Goal: Task Accomplishment & Management: Manage account settings

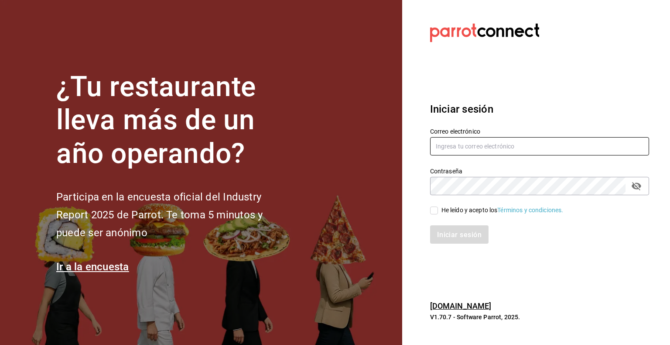
type input "multiuser@pickup.com"
click at [435, 210] on input "He leído y acepto los Términos y condiciones." at bounding box center [434, 210] width 8 height 8
checkbox input "true"
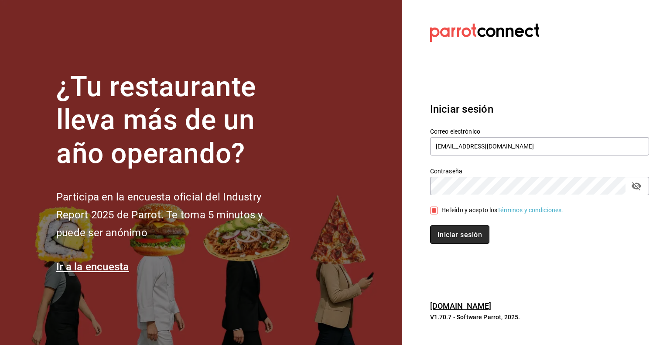
click at [450, 230] on font "Iniciar sesión" at bounding box center [460, 234] width 45 height 8
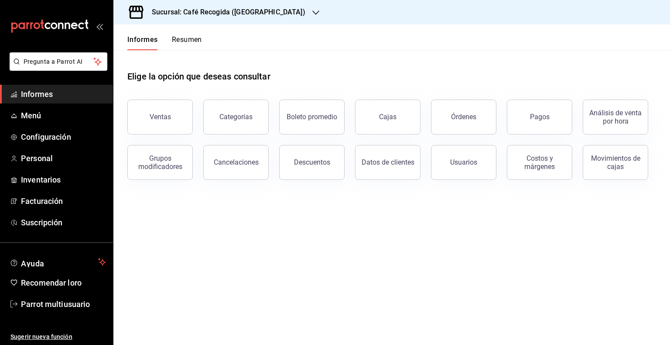
click at [274, 12] on div "Sucursal: Café Recogida (Las Flores)" at bounding box center [221, 12] width 203 height 24
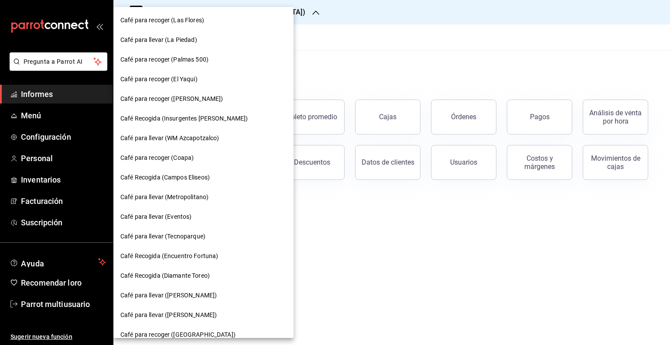
click at [196, 271] on span "Café Recogida (Diamante Toreo)" at bounding box center [164, 275] width 89 height 9
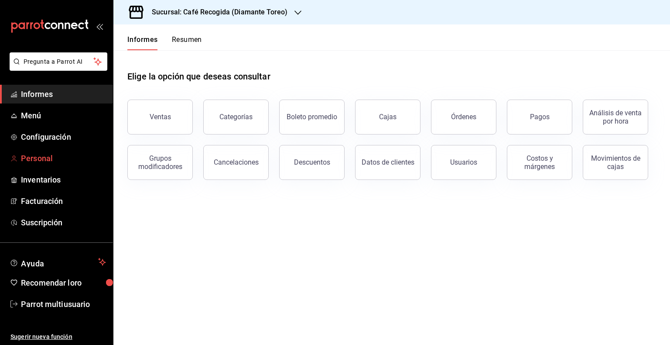
click at [38, 160] on font "Personal" at bounding box center [37, 158] width 32 height 9
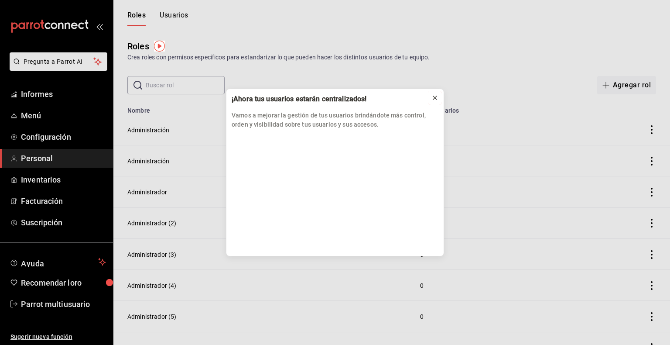
click at [435, 98] on icon at bounding box center [435, 97] width 7 height 7
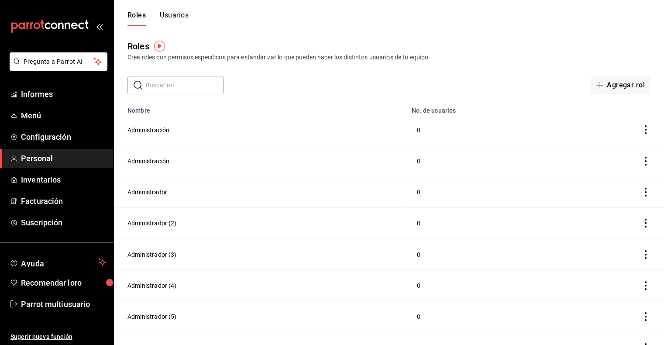
click at [189, 86] on input "text" at bounding box center [185, 84] width 78 height 17
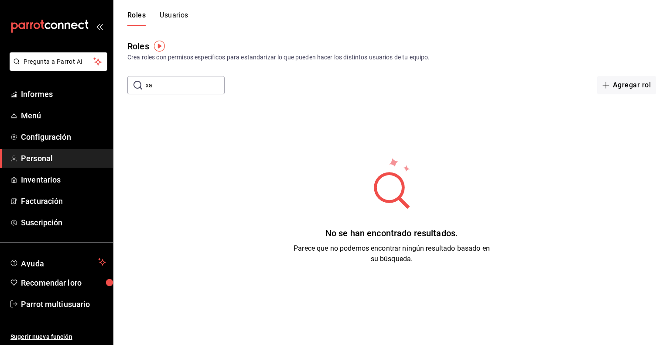
type input "x"
click at [385, 178] on circle at bounding box center [389, 187] width 25 height 25
click at [206, 86] on input "carlos bravo" at bounding box center [185, 84] width 79 height 17
type input "c"
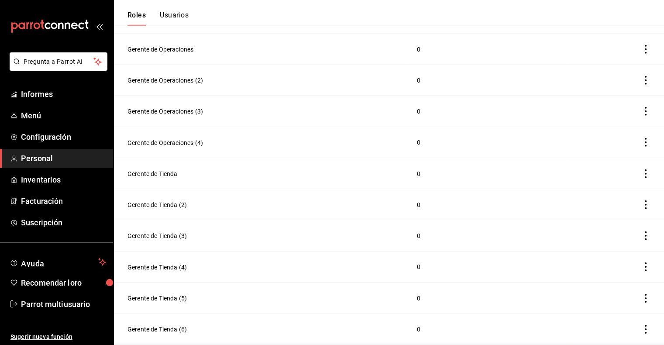
scroll to position [2666, 0]
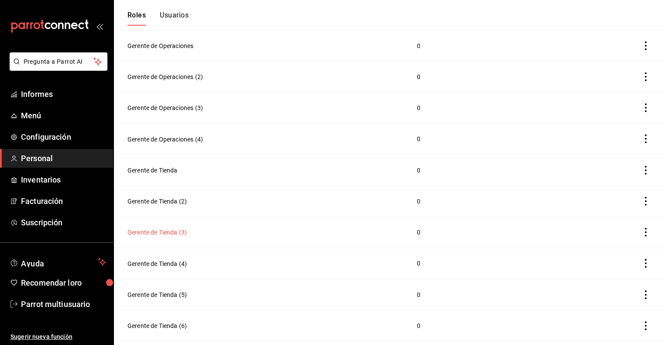
click at [150, 236] on font "Gerente de Tienda (3)" at bounding box center [156, 232] width 59 height 7
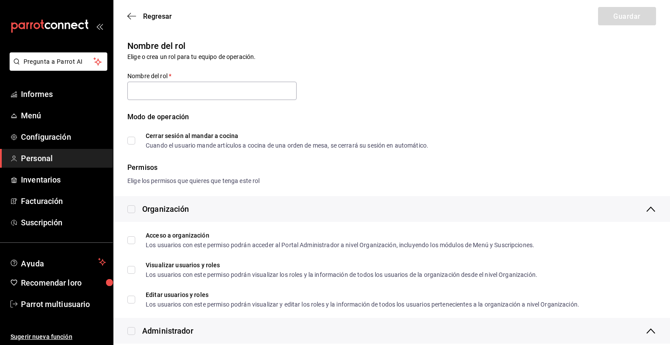
type input "Gerente de Tienda (3)"
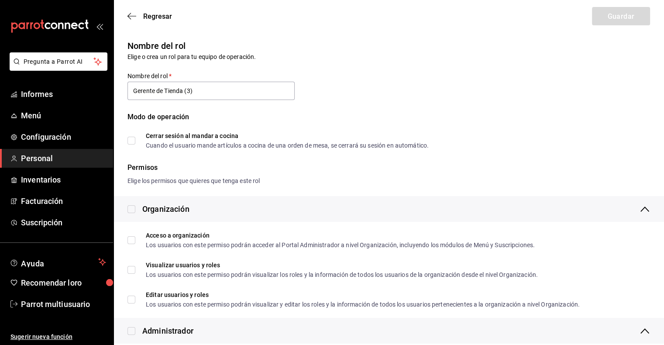
click at [126, 17] on div "Regresar Guardar" at bounding box center [388, 16] width 550 height 32
click at [130, 17] on icon "button" at bounding box center [131, 16] width 9 height 8
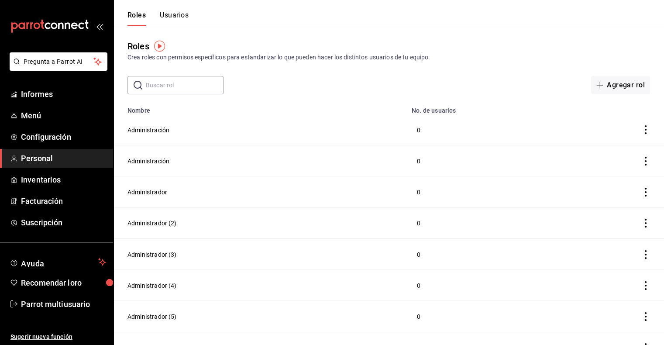
click at [183, 10] on div "Roles Usuarios" at bounding box center [150, 13] width 75 height 26
click at [178, 15] on font "Usuarios" at bounding box center [174, 15] width 29 height 8
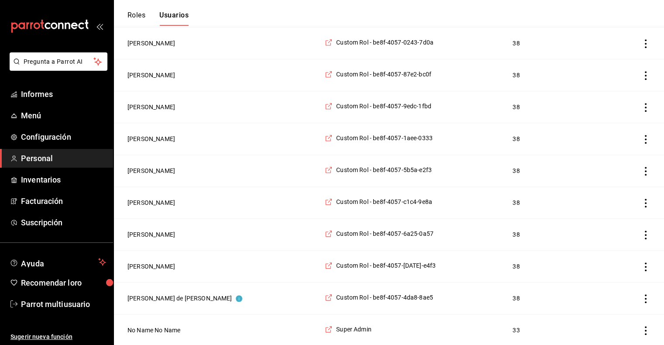
scroll to position [860, 0]
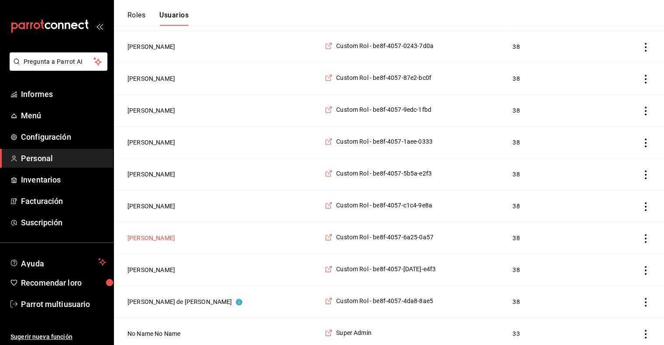
click at [147, 234] on button "Carlos Bravo" at bounding box center [151, 237] width 48 height 9
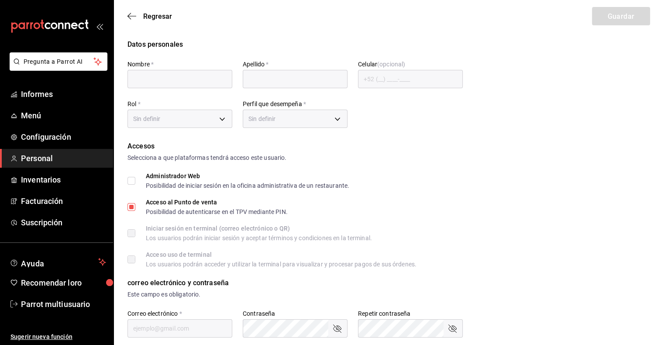
type input "Carlos"
type input "Bravo"
checkbox input "true"
type input "6a25d0c5-8e36-4c75-9383-ee8098740a57@fake.email"
type input "222324"
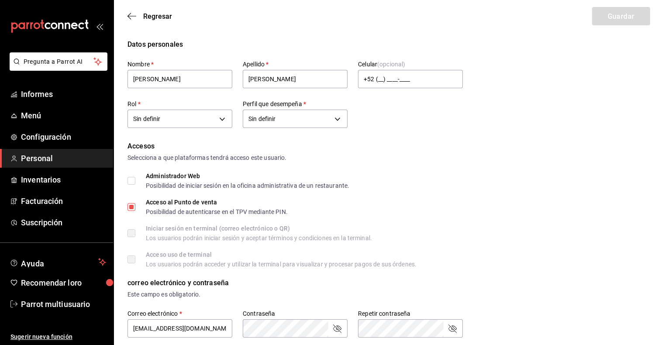
type input "0ebdfacc-bbe2-4e8b-a708-f358708a9e50"
type input "UNDEFINED"
checkbox input "true"
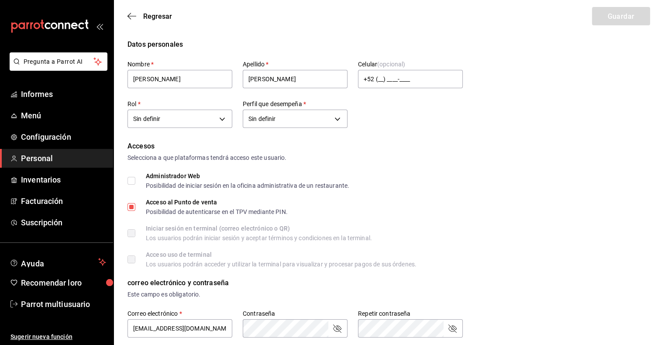
checkbox input "true"
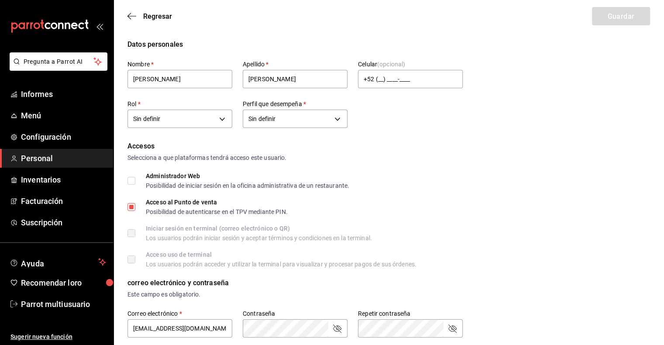
checkbox input "true"
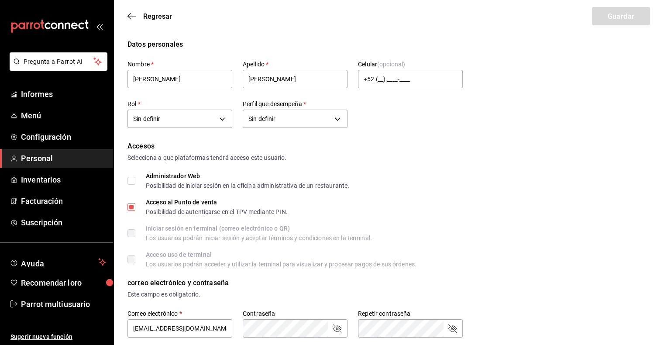
checkbox input "true"
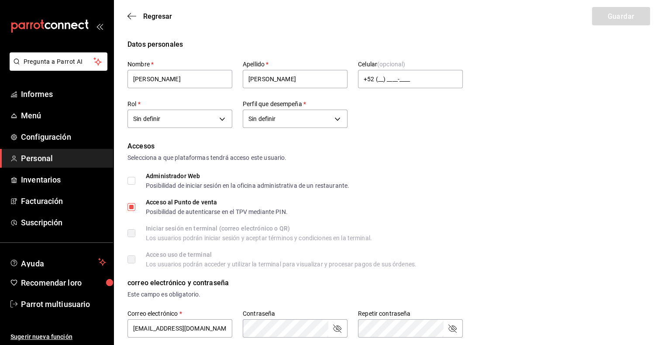
checkbox input "true"
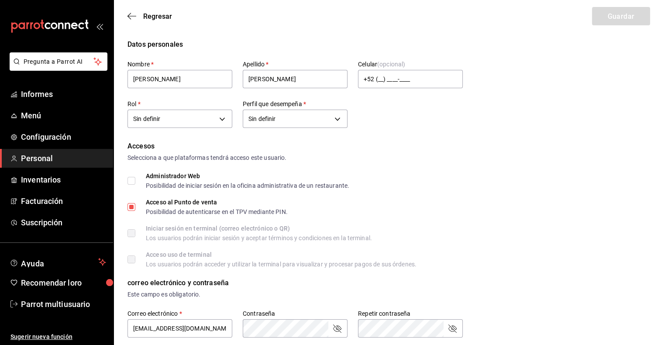
checkbox input "true"
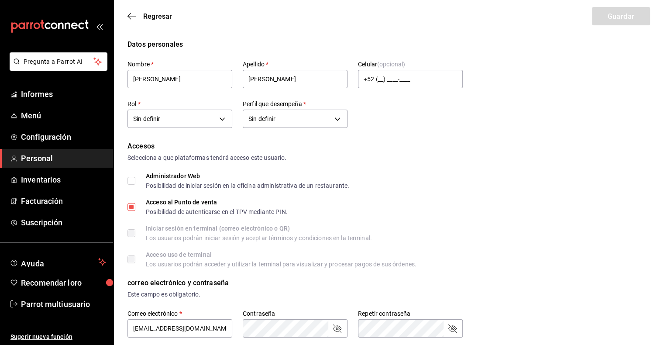
checkbox input "true"
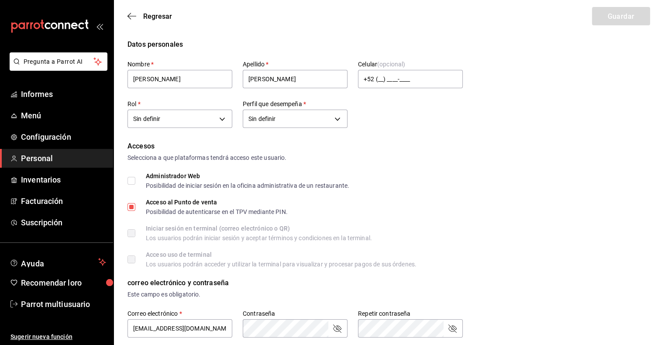
checkbox input "true"
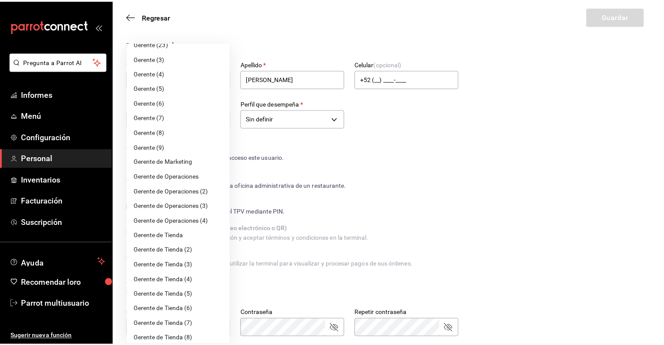
scroll to position [1103, 0]
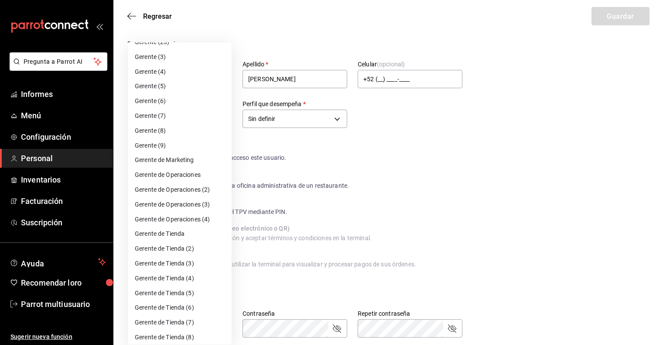
click at [186, 241] on li "Gerente de Tienda" at bounding box center [180, 233] width 104 height 15
type input "33188e47-1304-4d16-8cda-ad642f7e8916"
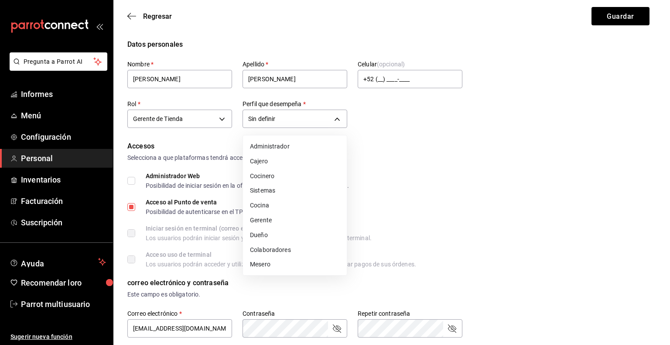
click at [296, 216] on li "Gerente" at bounding box center [295, 220] width 104 height 15
type input "MANAGER"
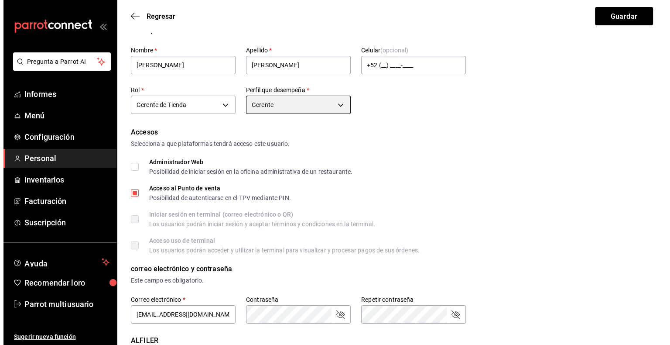
scroll to position [0, 0]
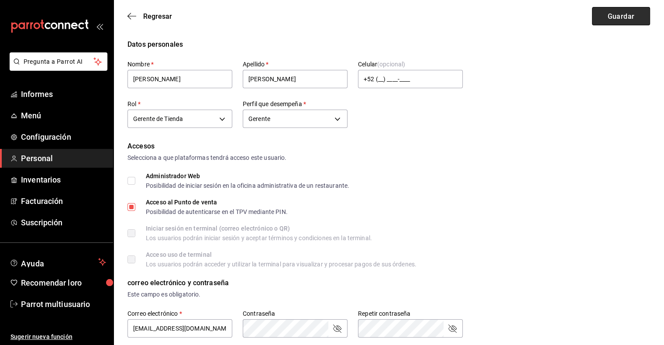
click at [619, 19] on font "Guardar" at bounding box center [620, 16] width 27 height 8
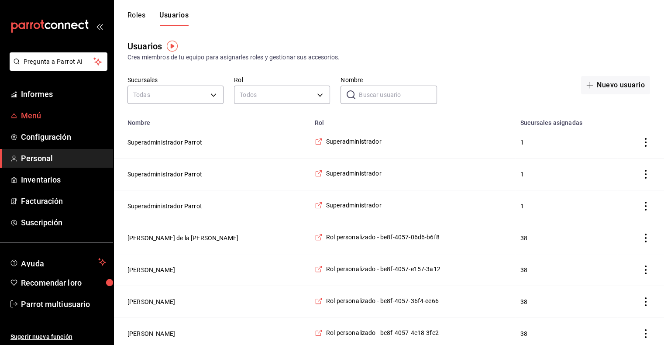
click at [39, 108] on link "Menú" at bounding box center [56, 115] width 113 height 19
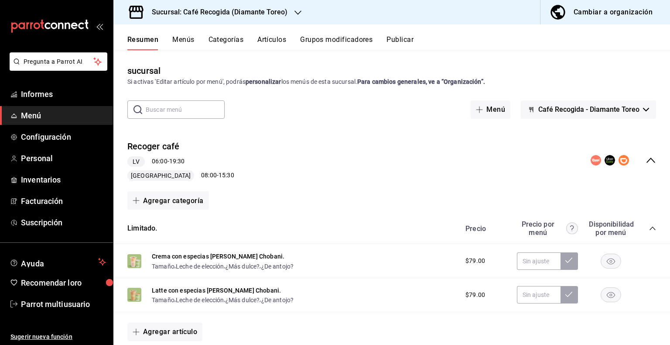
click at [186, 39] on font "Menús" at bounding box center [183, 39] width 22 height 8
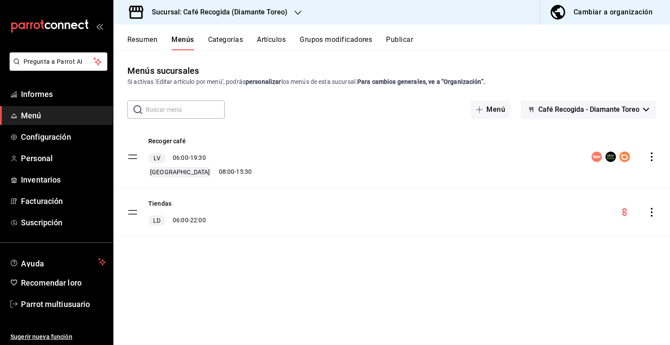
click at [652, 213] on icon "comportamiento" at bounding box center [652, 212] width 2 height 9
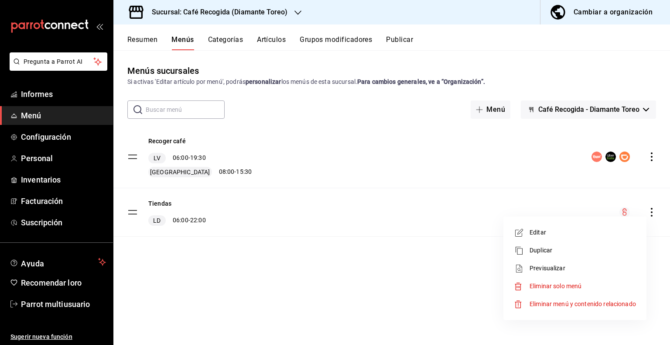
click at [556, 230] on span "Editar" at bounding box center [583, 232] width 106 height 9
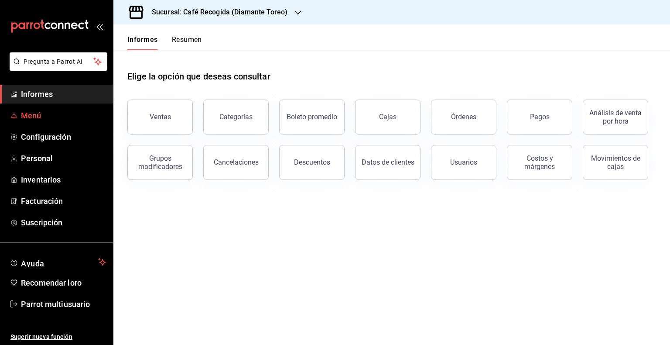
click at [45, 115] on span "Menú" at bounding box center [63, 116] width 85 height 12
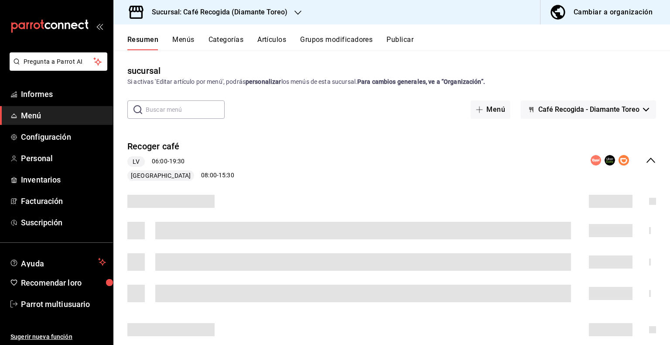
click at [189, 43] on font "Menús" at bounding box center [183, 39] width 22 height 8
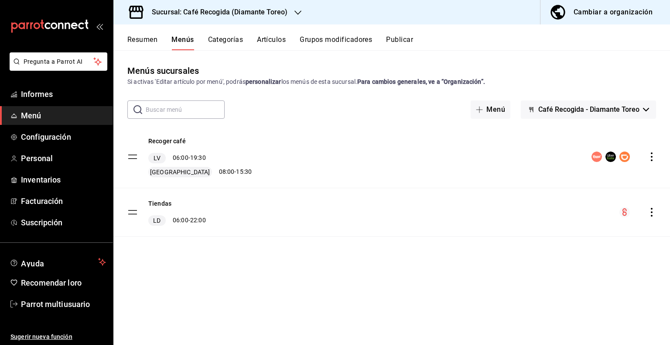
click at [655, 214] on icon "comportamiento" at bounding box center [652, 212] width 9 height 9
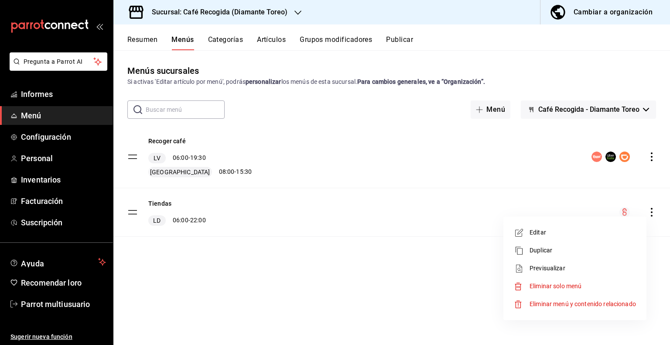
click at [547, 233] on span "Editar" at bounding box center [583, 232] width 106 height 9
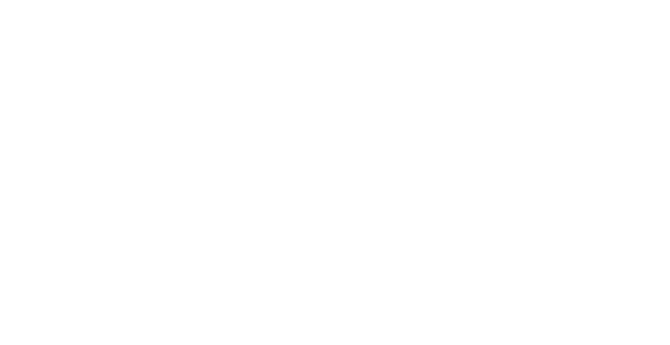
click at [536, 3] on html "Texto original Valora esta traducción Tu opinión servirá para ayudar a mejorar …" at bounding box center [335, 1] width 670 height 3
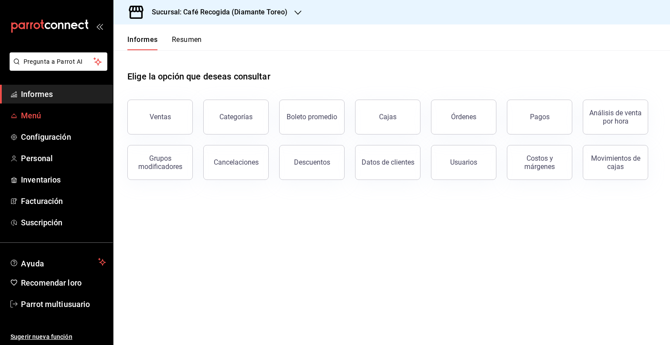
click at [35, 116] on font "Menú" at bounding box center [31, 115] width 21 height 9
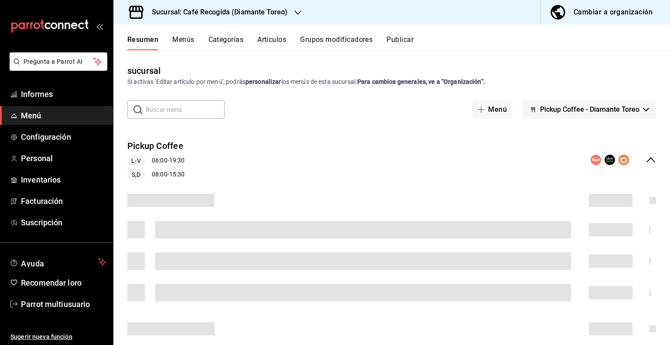
click at [185, 38] on font "Menús" at bounding box center [183, 39] width 22 height 8
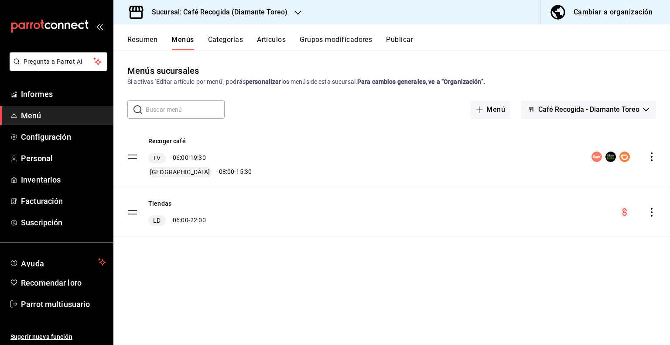
click at [653, 158] on icon "comportamiento" at bounding box center [652, 156] width 9 height 9
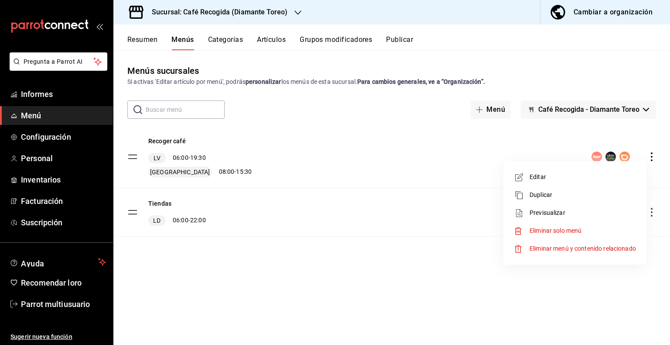
drag, startPoint x: 555, startPoint y: 216, endPoint x: 456, endPoint y: 230, distance: 100.5
click at [456, 230] on div "Editar Duplicar Previsualizar Eliminar solo menú Eliminar menú y contenido rela…" at bounding box center [335, 172] width 670 height 345
click at [409, 236] on div at bounding box center [335, 172] width 670 height 345
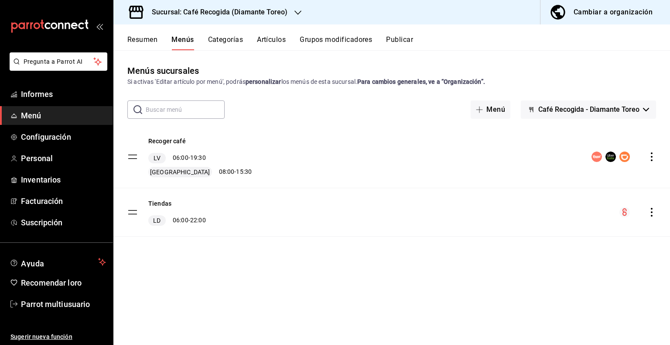
click at [651, 215] on icon "comportamiento" at bounding box center [652, 212] width 9 height 9
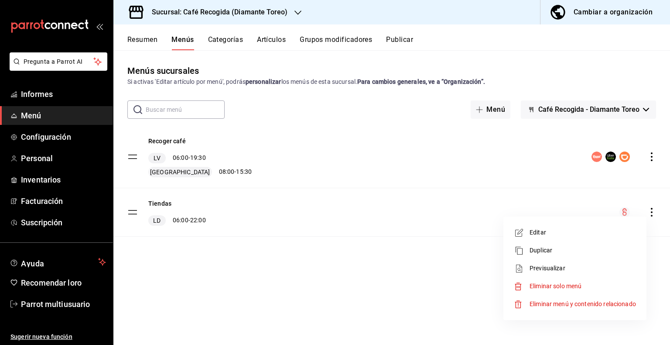
click at [518, 230] on icon at bounding box center [519, 233] width 8 height 8
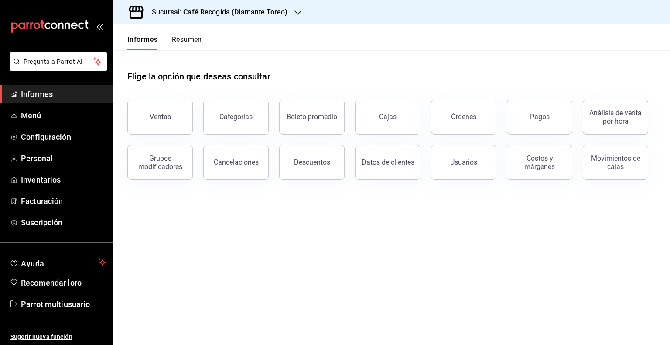
click at [299, 11] on icon "button" at bounding box center [298, 12] width 7 height 4
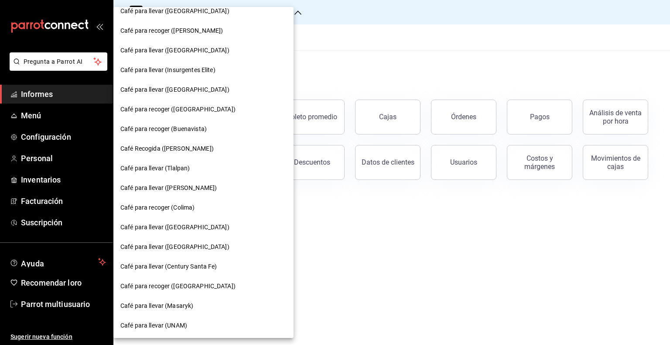
scroll to position [520, 0]
click at [201, 284] on font "Café para recoger ([GEOGRAPHIC_DATA])" at bounding box center [177, 285] width 115 height 7
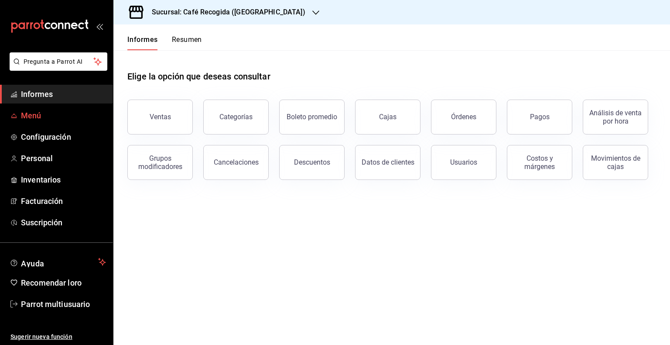
click at [37, 115] on font "Menú" at bounding box center [31, 115] width 21 height 9
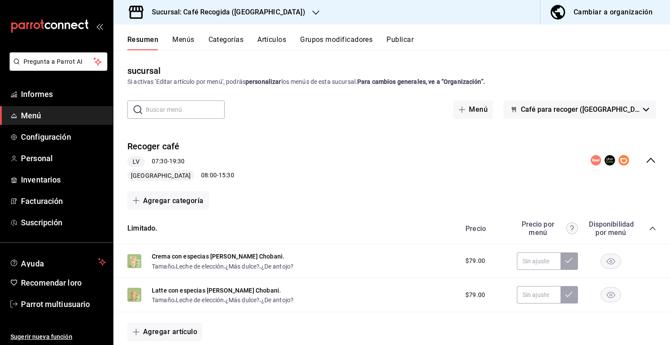
click at [182, 41] on font "Menús" at bounding box center [183, 39] width 22 height 8
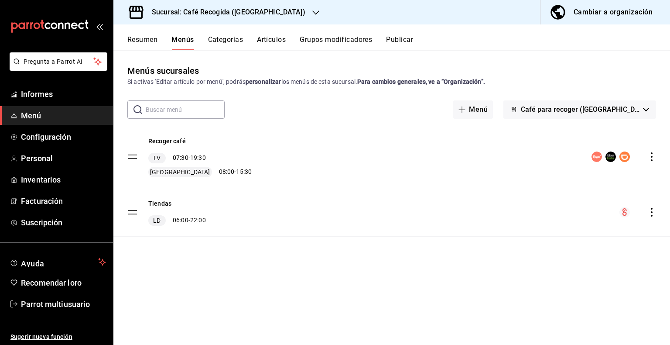
click at [651, 215] on icon "comportamiento" at bounding box center [652, 212] width 9 height 9
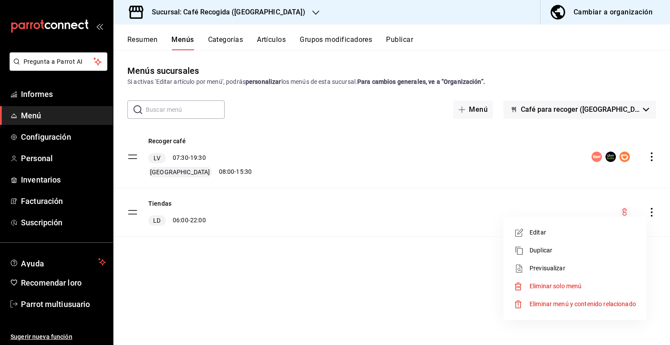
click at [534, 230] on font "Editar" at bounding box center [538, 232] width 17 height 7
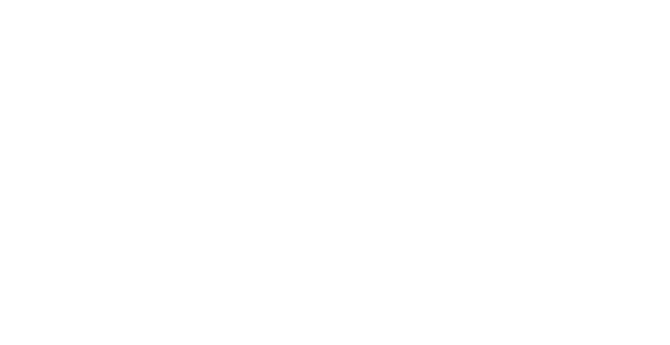
click at [480, 3] on html "Texto original Valora esta traducción Tu opinión servirá para ayudar a mejorar …" at bounding box center [335, 1] width 670 height 3
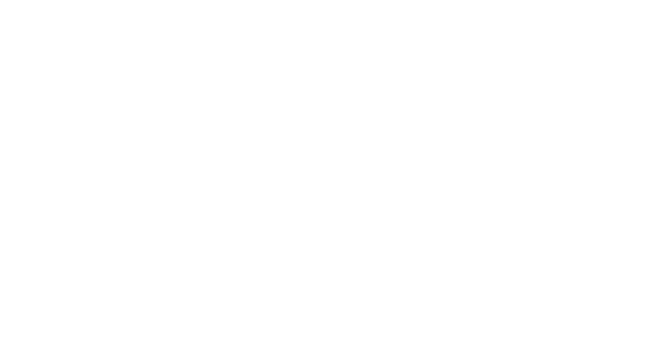
click at [480, 3] on html "Texto original Valora esta traducción Tu opinión servirá para ayudar a mejorar …" at bounding box center [335, 1] width 670 height 3
